Goal: Navigation & Orientation: Find specific page/section

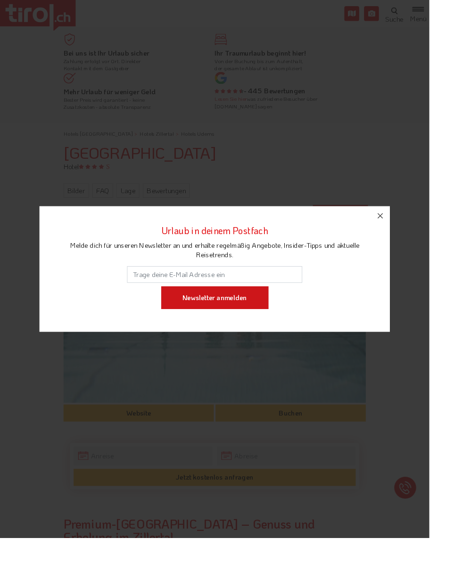
click at [264, 333] on input "Newsletter anmelden" at bounding box center [230, 320] width 115 height 25
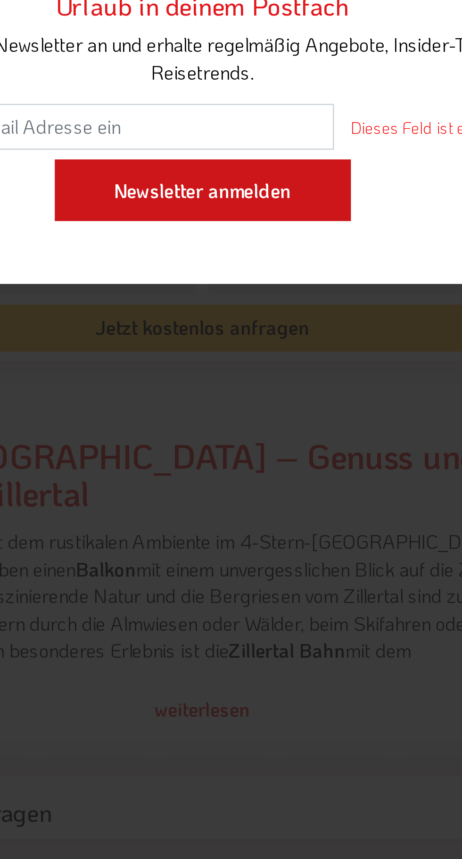
click at [248, 473] on input "Newsletter anmelden" at bounding box center [230, 460] width 115 height 25
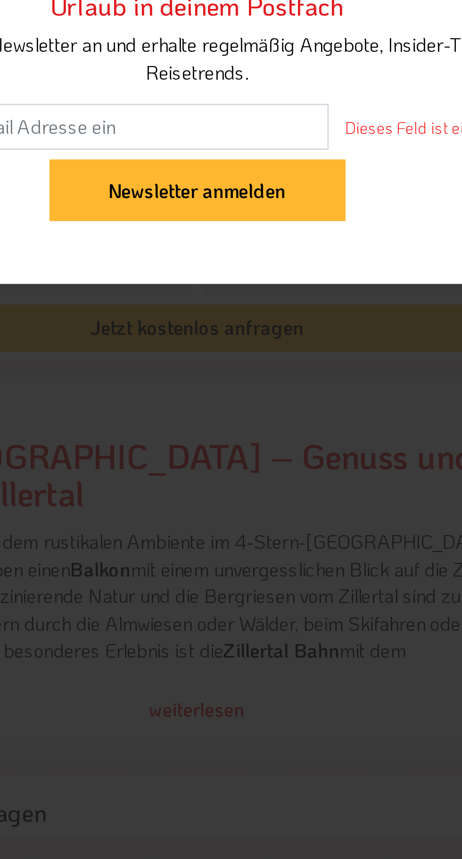
click at [289, 441] on label "Dieses Feld ist ein Pflichtfeld." at bounding box center [328, 436] width 79 height 9
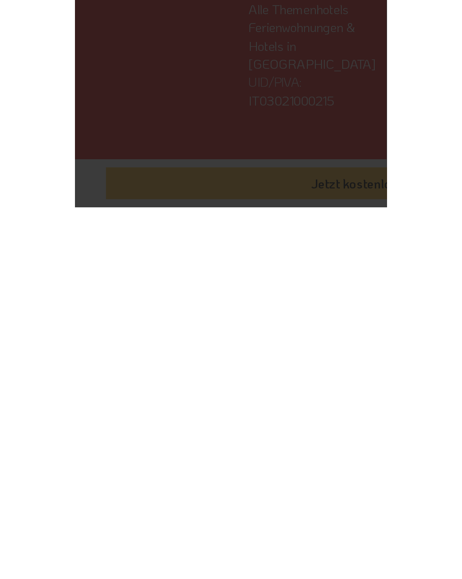
scroll to position [1642, 0]
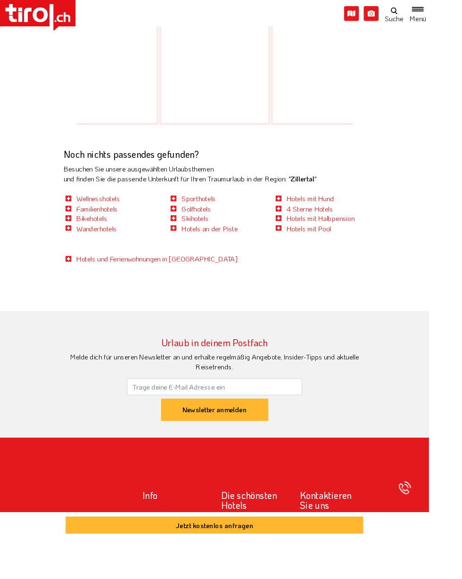
scroll to position [1369, 0]
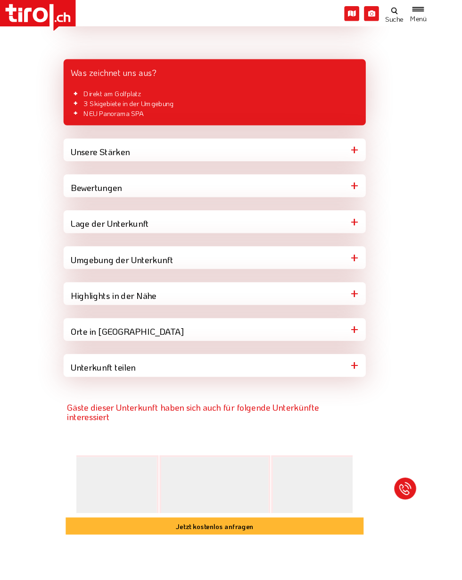
scroll to position [725, 0]
click at [386, 367] on div "Orte in [GEOGRAPHIC_DATA]" at bounding box center [230, 355] width 325 height 25
